Goal: Information Seeking & Learning: Learn about a topic

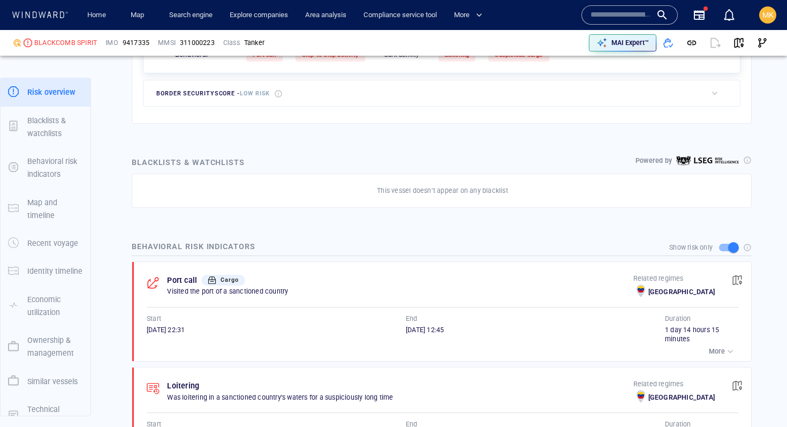
scroll to position [56, 0]
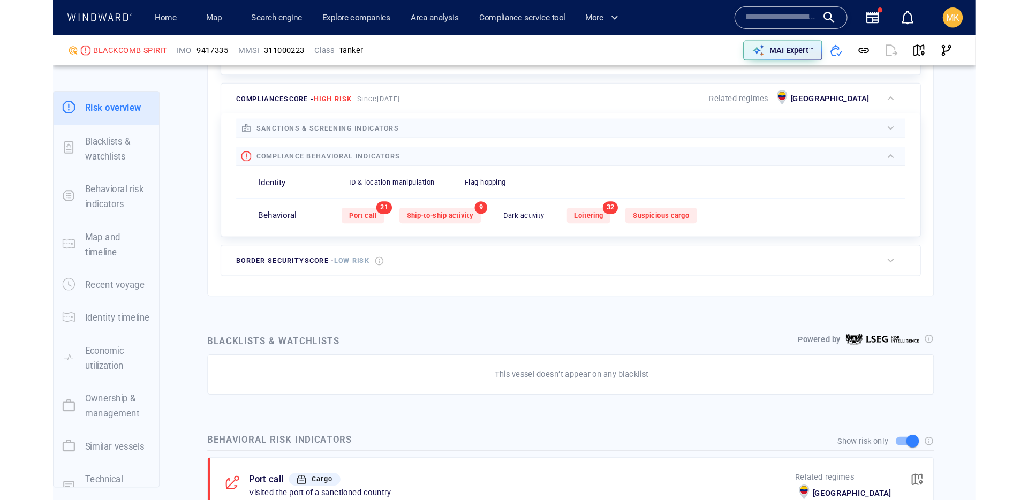
scroll to position [430, 0]
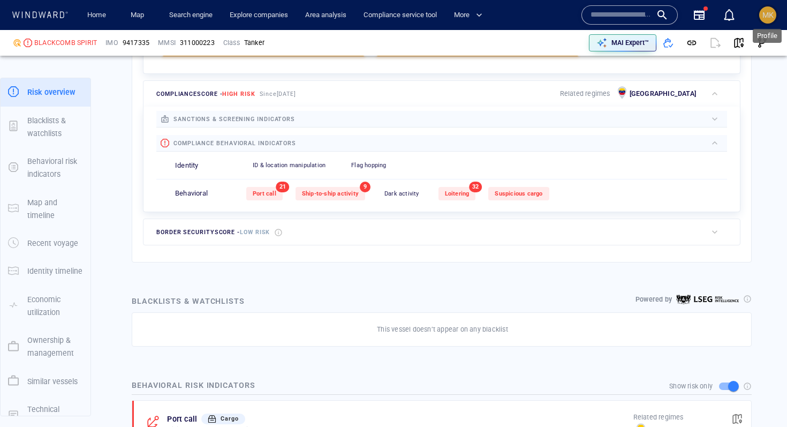
click at [763, 10] on div "MK" at bounding box center [768, 15] width 11 height 13
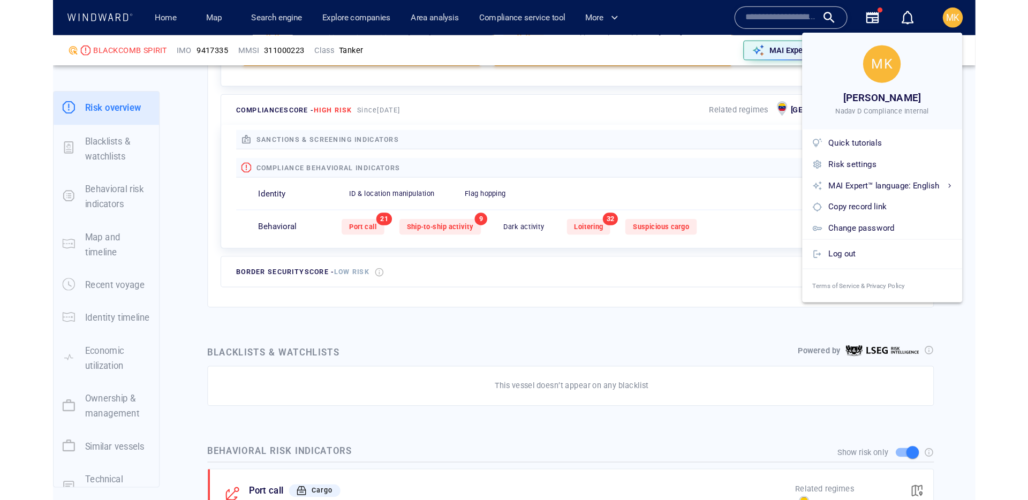
scroll to position [28, 0]
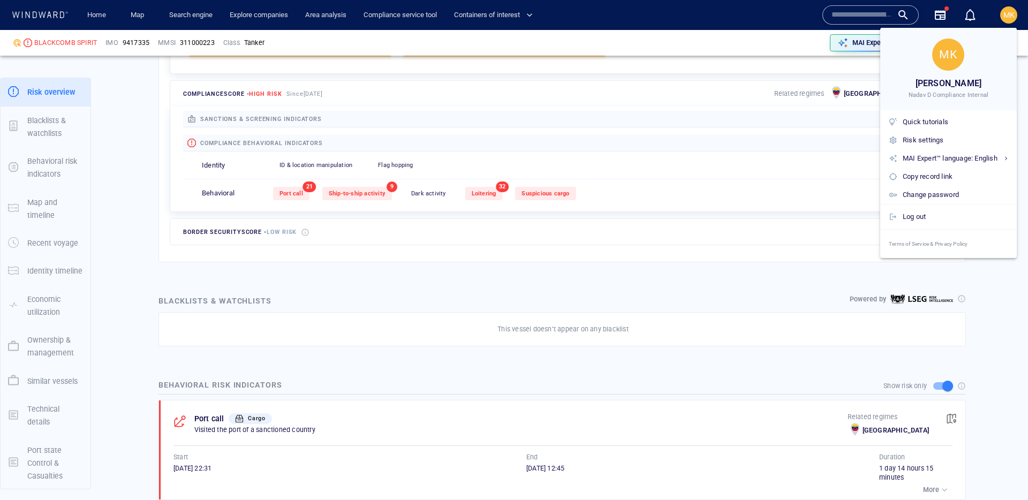
click at [634, 274] on div at bounding box center [514, 250] width 1028 height 500
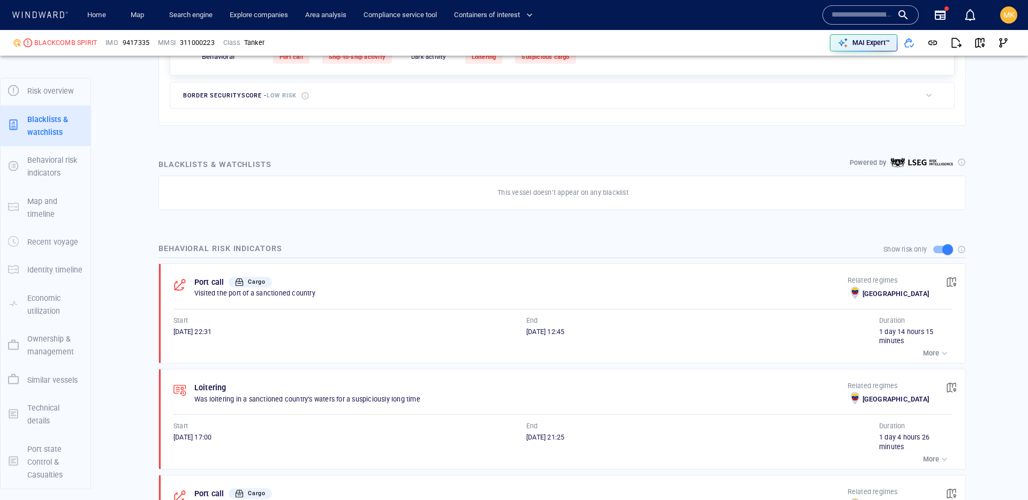
scroll to position [569, 0]
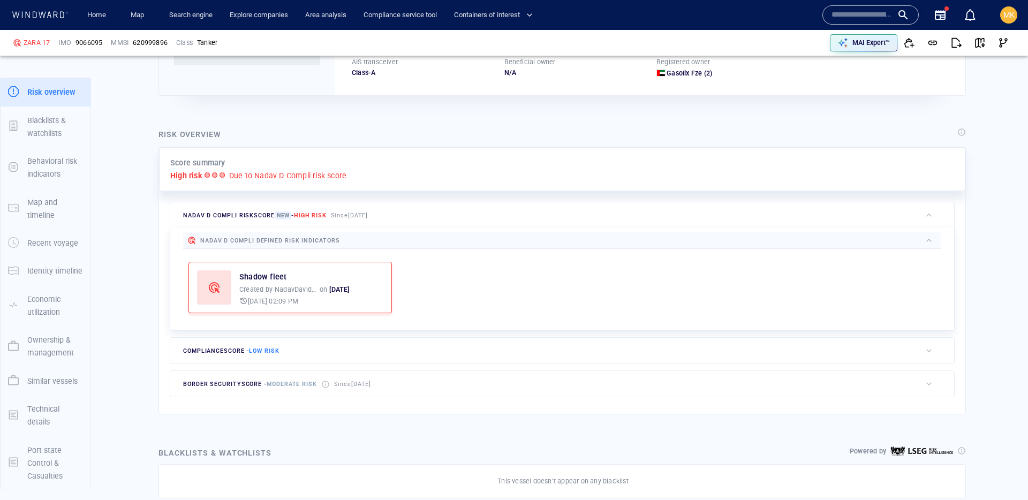
scroll to position [173, 0]
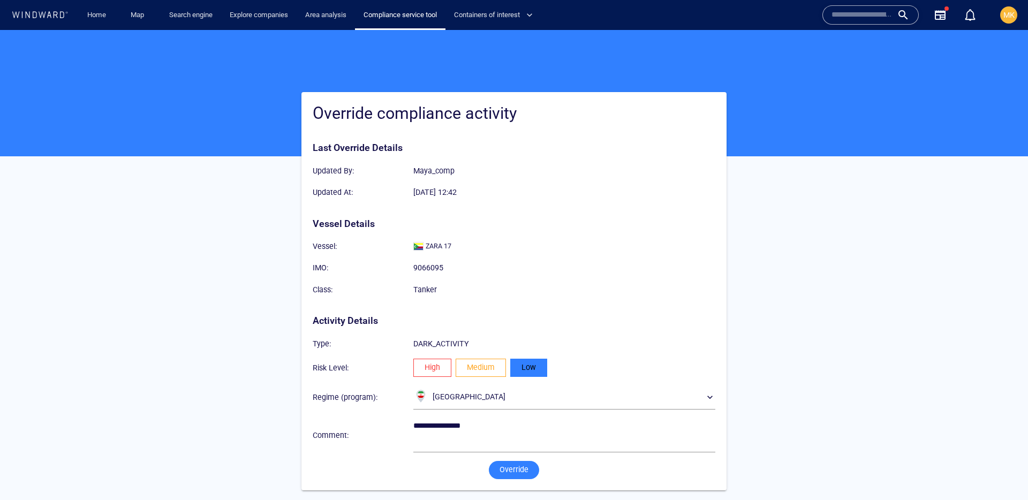
scroll to position [9, 0]
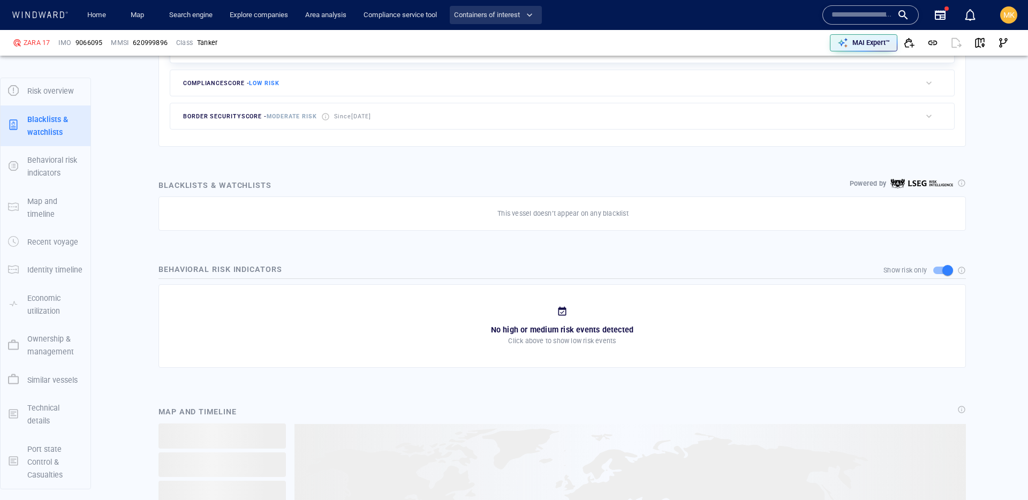
scroll to position [433, 0]
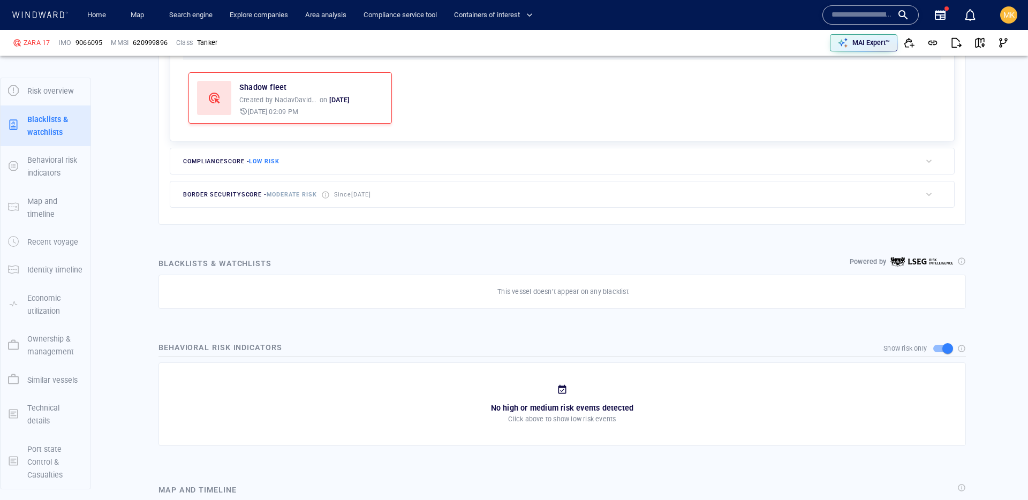
scroll to position [28, 0]
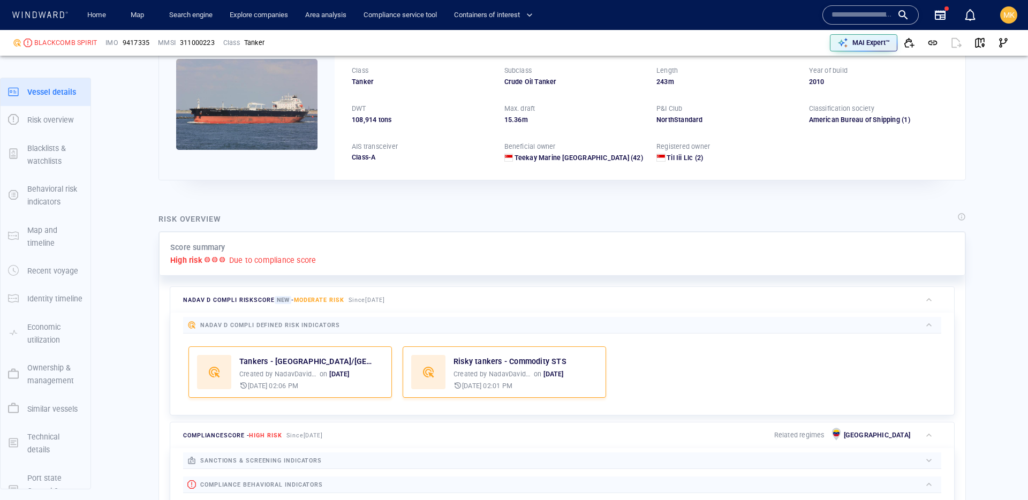
scroll to position [28, 0]
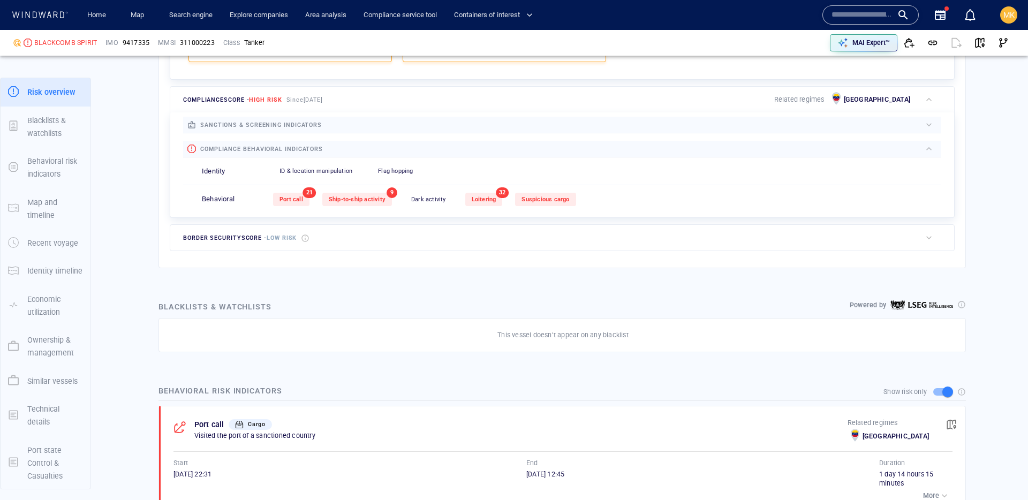
scroll to position [438, 0]
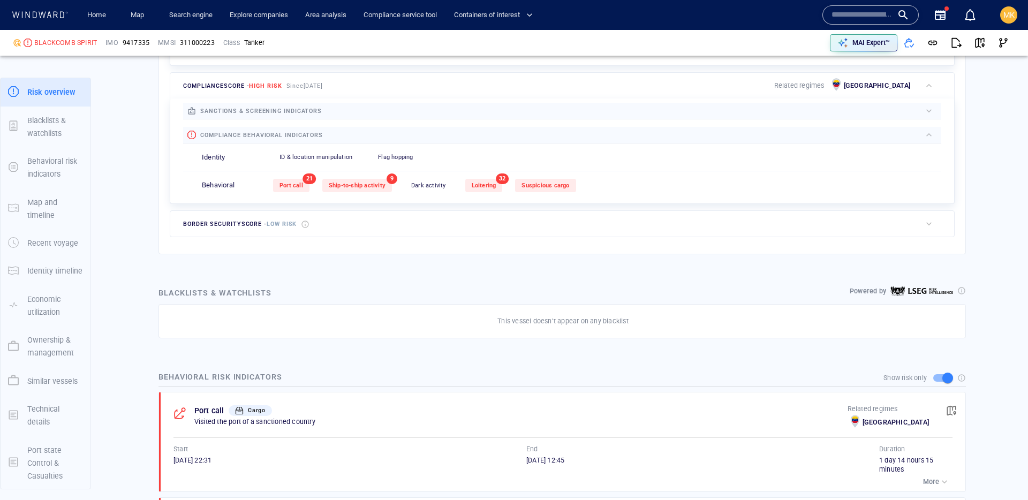
click at [398, 189] on div "Port call 21 Ship-to-ship activity 9 Dark activity 0 Loitering 32 Suspicious ca…" at bounding box center [607, 185] width 668 height 26
click at [491, 188] on span "Loitering" at bounding box center [484, 185] width 25 height 7
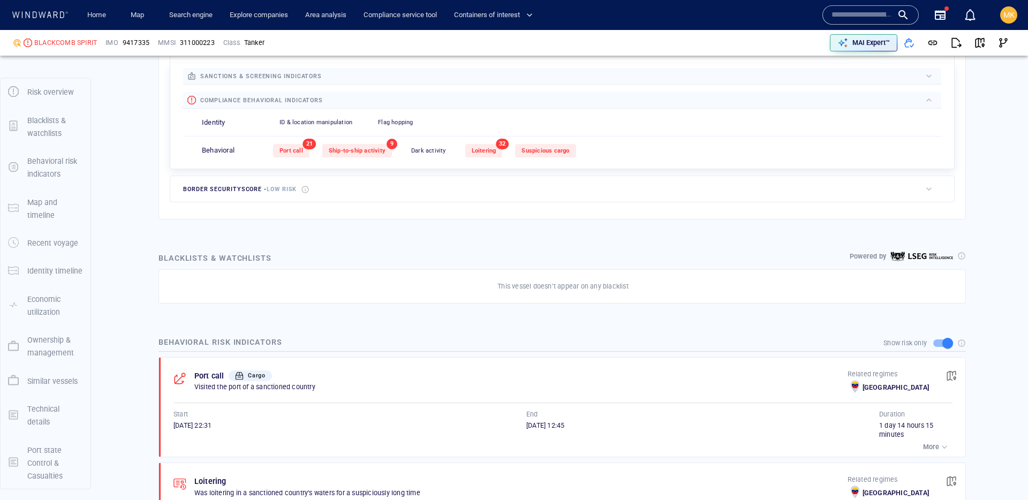
scroll to position [507, 0]
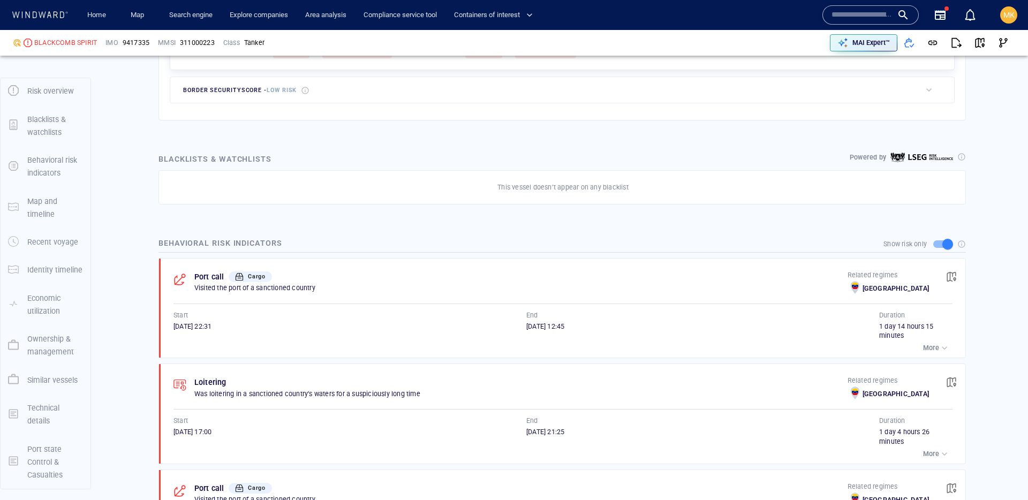
scroll to position [589, 0]
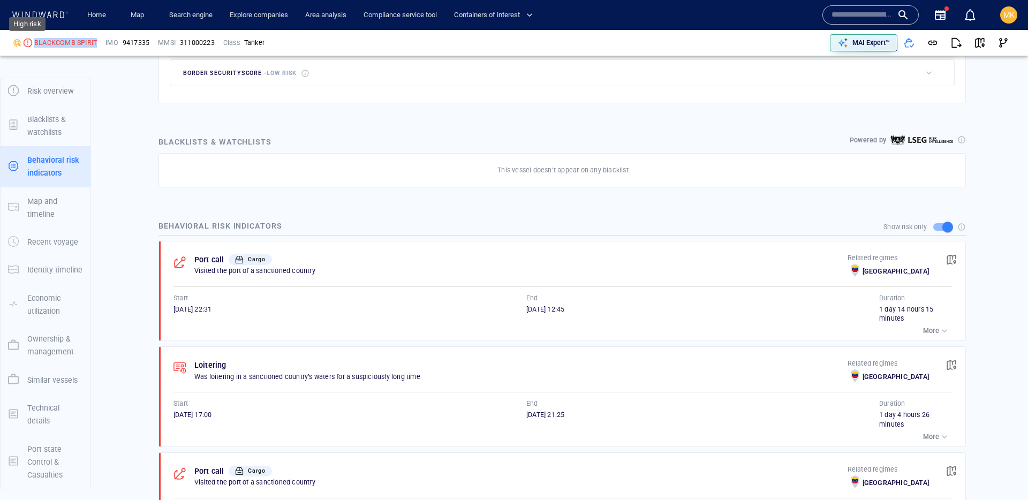
drag, startPoint x: 97, startPoint y: 42, endPoint x: 28, endPoint y: 42, distance: 68.6
click at [28, 42] on div "BLACKCOMB SPIRIT" at bounding box center [55, 43] width 93 height 18
copy div "BLACKCOMB SPIRIT"
